Goal: Transaction & Acquisition: Purchase product/service

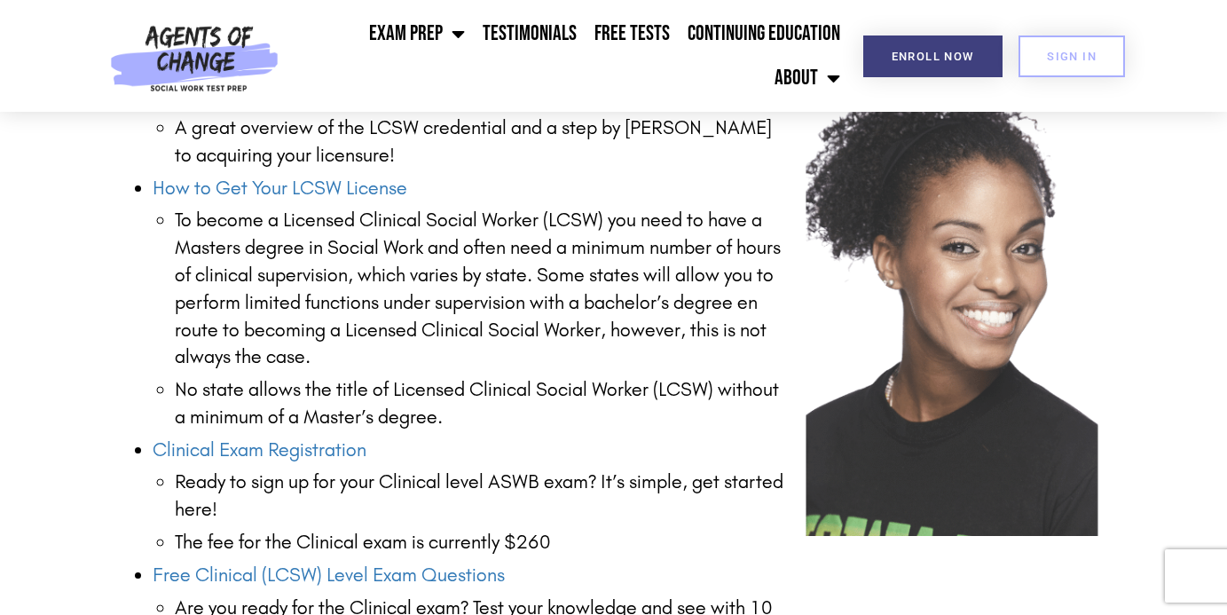
scroll to position [2094, 0]
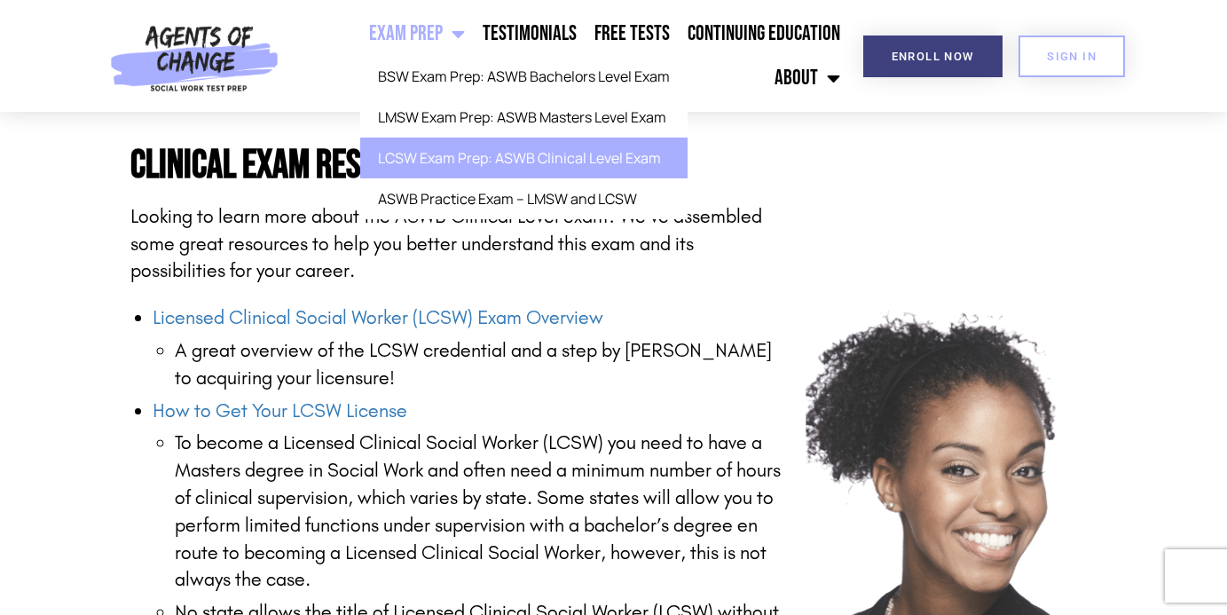
click at [443, 37] on link "Exam Prep" at bounding box center [417, 34] width 114 height 44
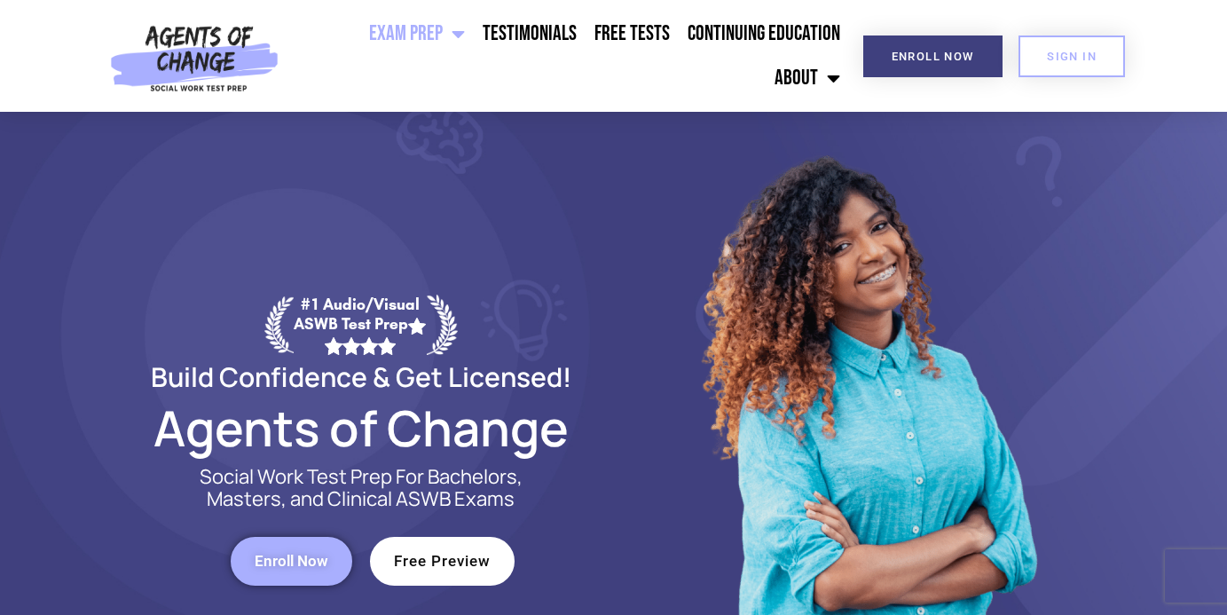
drag, startPoint x: 310, startPoint y: 550, endPoint x: 357, endPoint y: 544, distance: 47.4
click at [311, 550] on link "Enroll Now" at bounding box center [292, 561] width 122 height 49
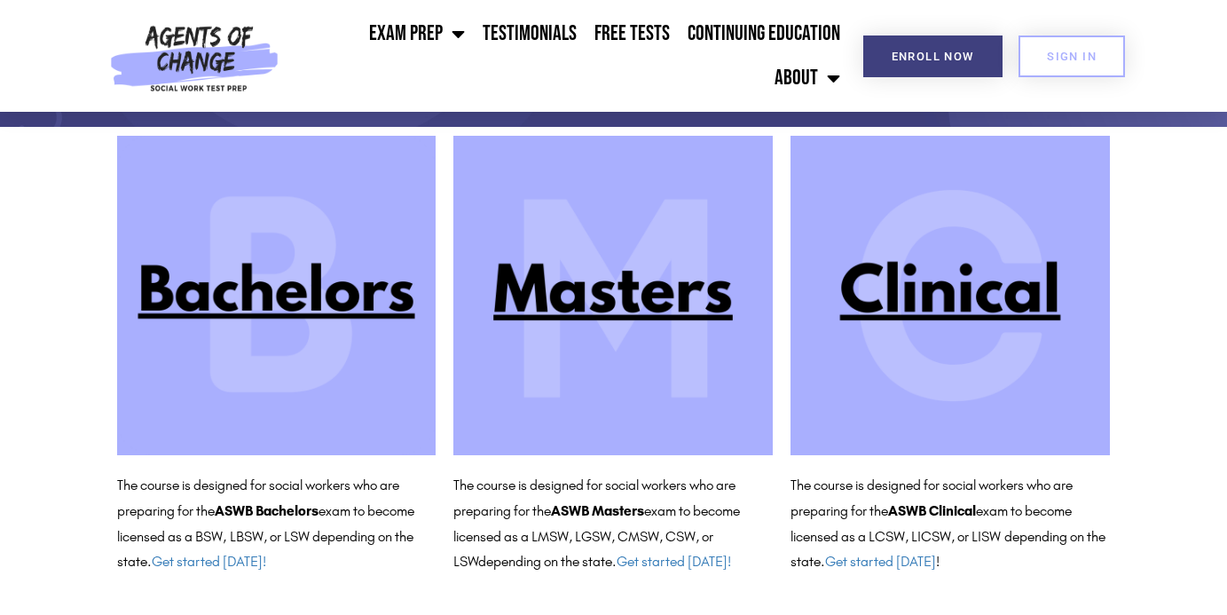
scroll to position [168, 0]
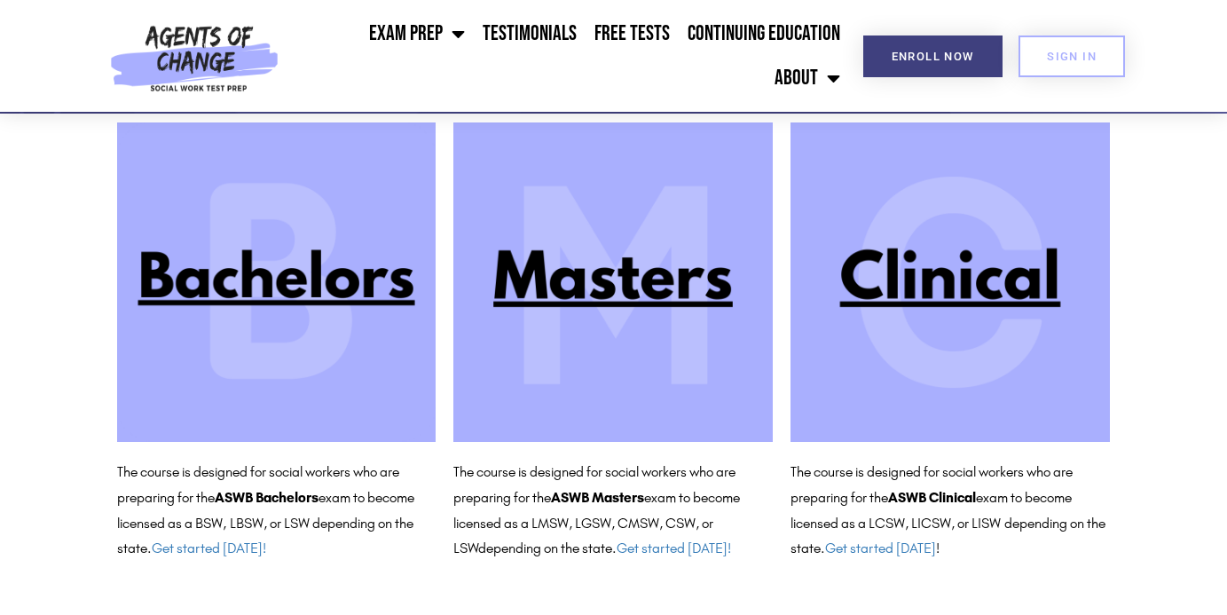
click at [954, 311] on img at bounding box center [949, 281] width 319 height 319
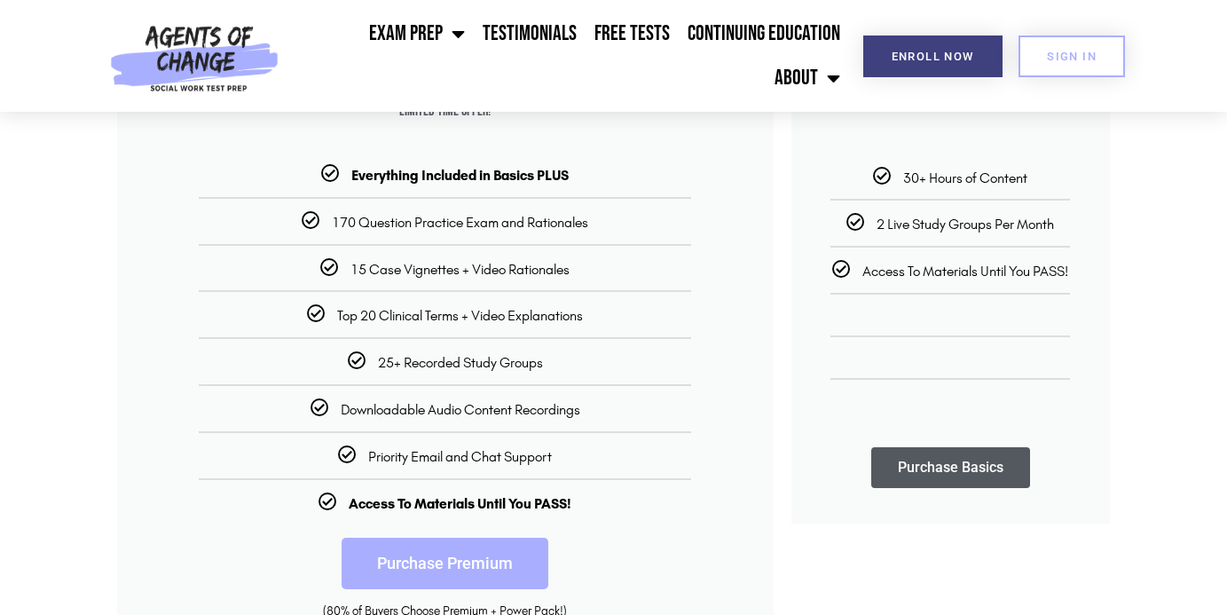
scroll to position [388, 0]
click at [445, 554] on link "Purchase Premium" at bounding box center [444, 561] width 207 height 51
